Goal: Information Seeking & Learning: Learn about a topic

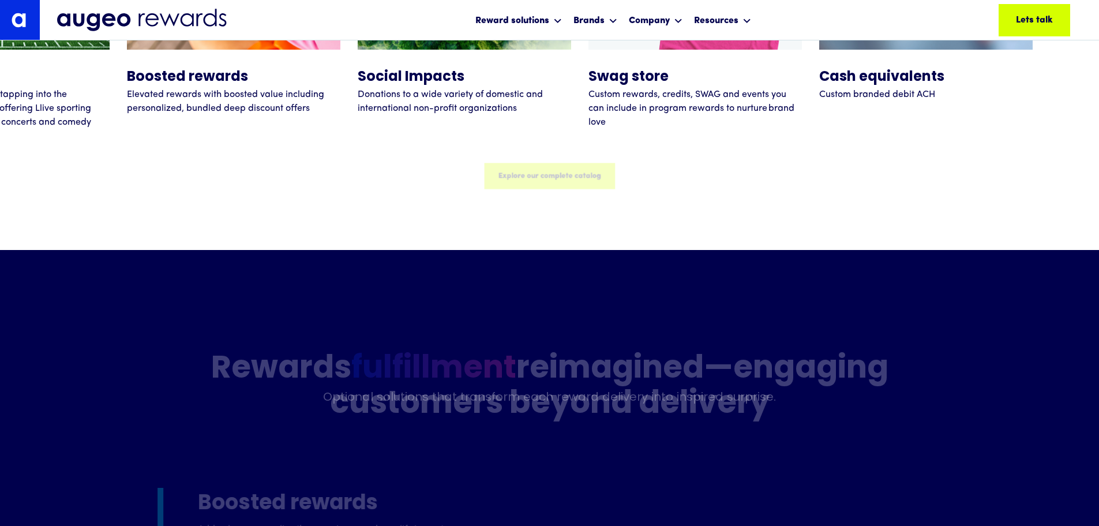
scroll to position [7772, 0]
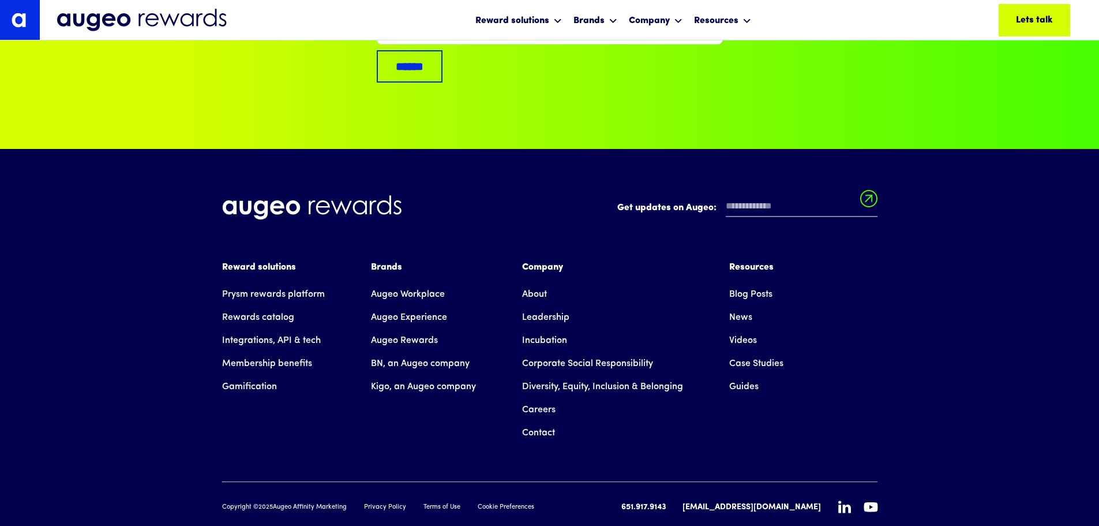
click at [561, 306] on link "Leadership" at bounding box center [545, 317] width 47 height 23
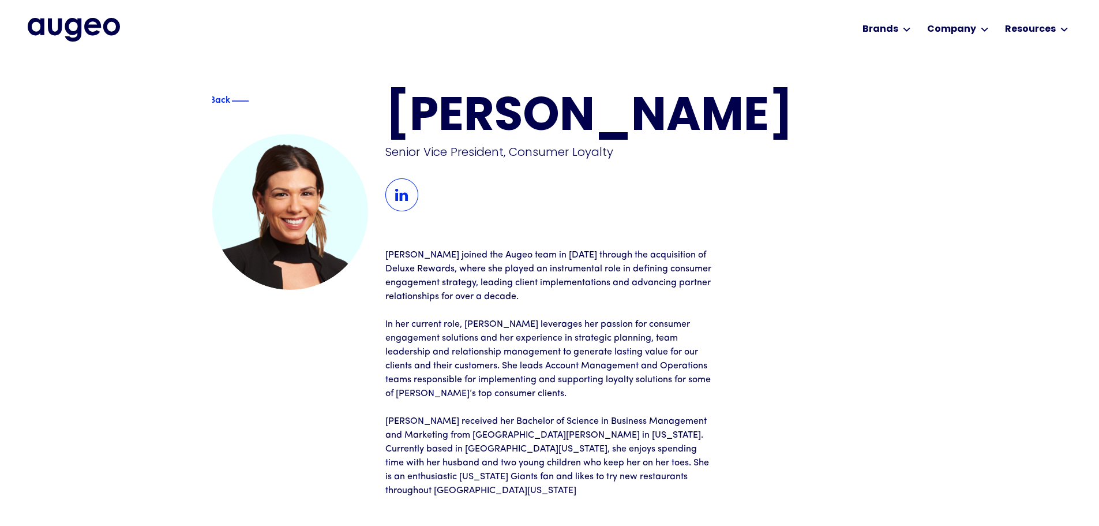
click at [395, 199] on img at bounding box center [401, 194] width 33 height 33
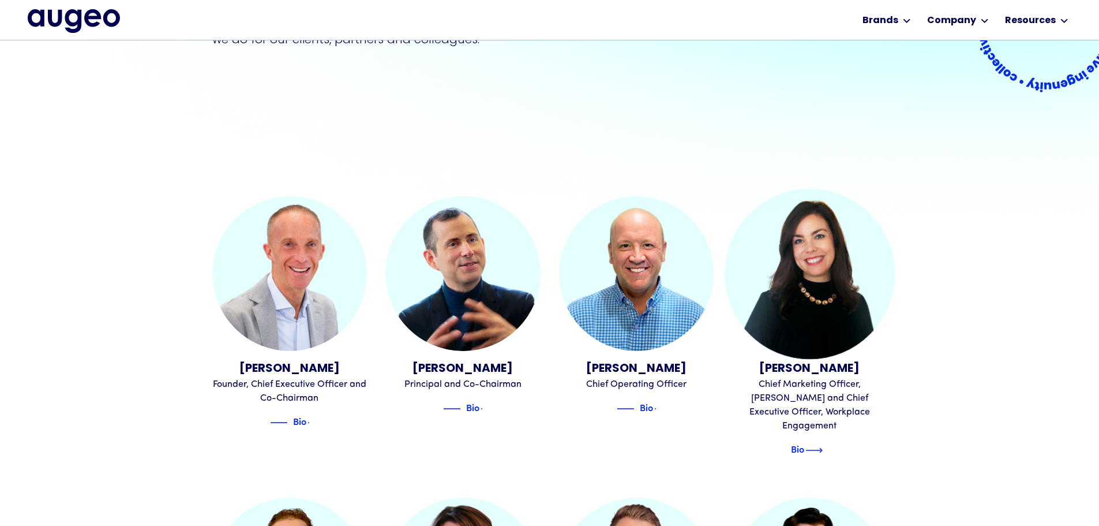
scroll to position [265, 0]
click at [803, 441] on div "Bio" at bounding box center [797, 448] width 13 height 14
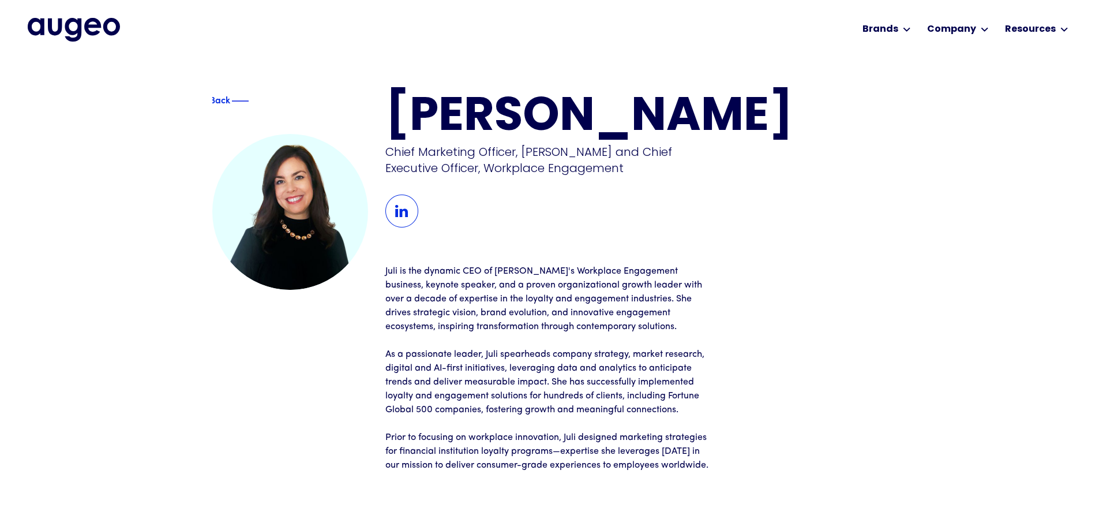
click at [419, 211] on div "Juliann Gilbert Chief Marketing Officer, Augeo and Chief Executive Officer, Wor…" at bounding box center [636, 161] width 502 height 133
click at [395, 208] on img at bounding box center [401, 210] width 33 height 33
